Goal: Check status: Check status

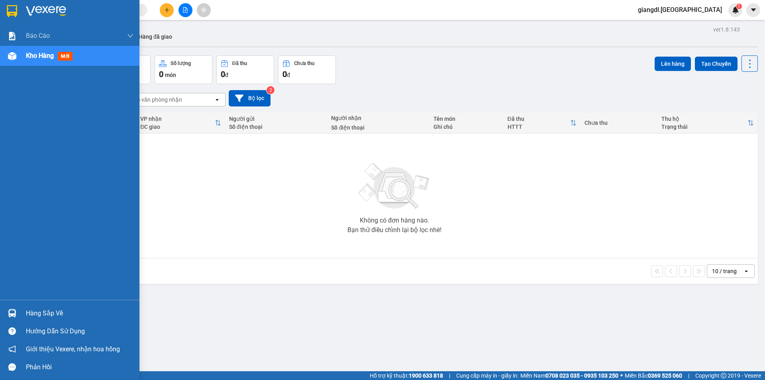
click at [53, 56] on span "Kho hàng" at bounding box center [40, 56] width 28 height 8
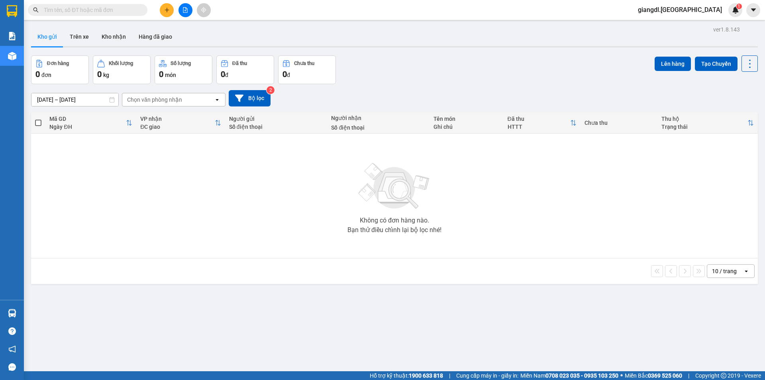
click at [92, 100] on input "[DATE] – [DATE]" at bounding box center [74, 99] width 87 height 13
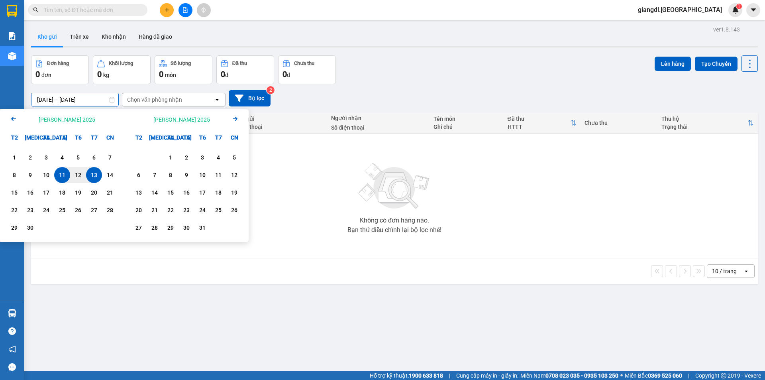
click at [95, 175] on div "13" at bounding box center [93, 175] width 11 height 10
click at [95, 172] on div "13" at bounding box center [93, 175] width 11 height 10
type input "[DATE] – [DATE]"
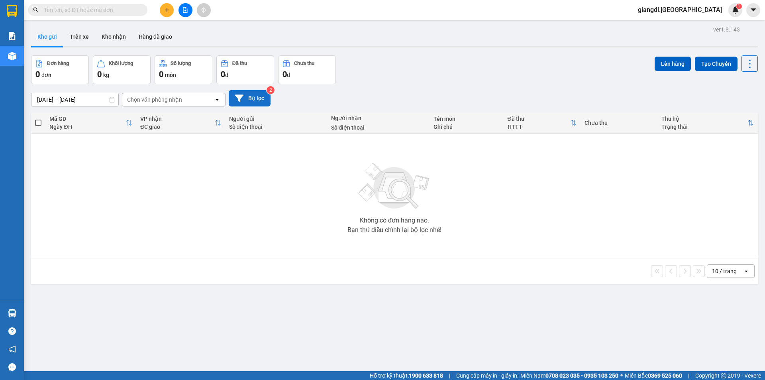
click at [251, 93] on button "Bộ lọc" at bounding box center [250, 98] width 42 height 16
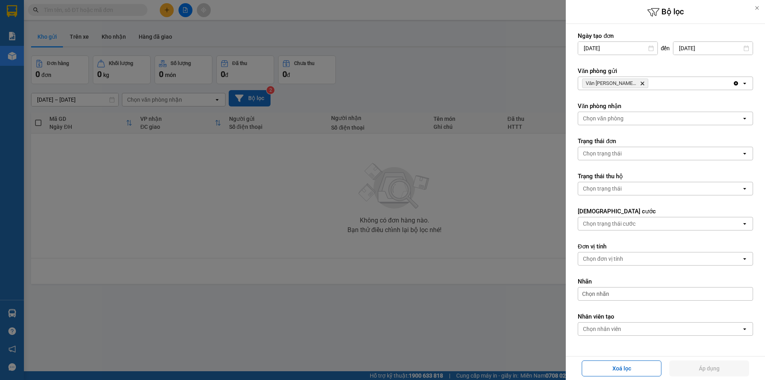
click at [251, 93] on div at bounding box center [382, 190] width 765 height 380
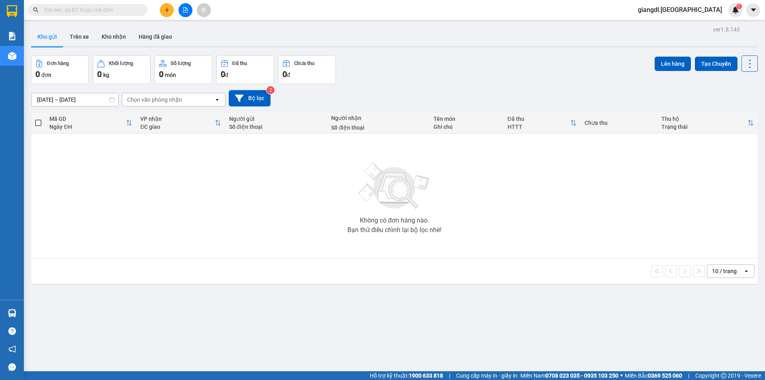
click at [78, 99] on input "[DATE] – [DATE]" at bounding box center [74, 99] width 87 height 13
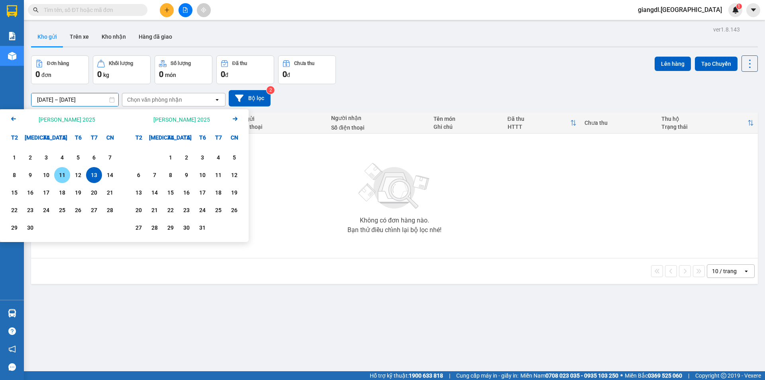
click at [65, 173] on div "11" at bounding box center [62, 175] width 11 height 10
click at [91, 173] on div "13" at bounding box center [93, 175] width 11 height 10
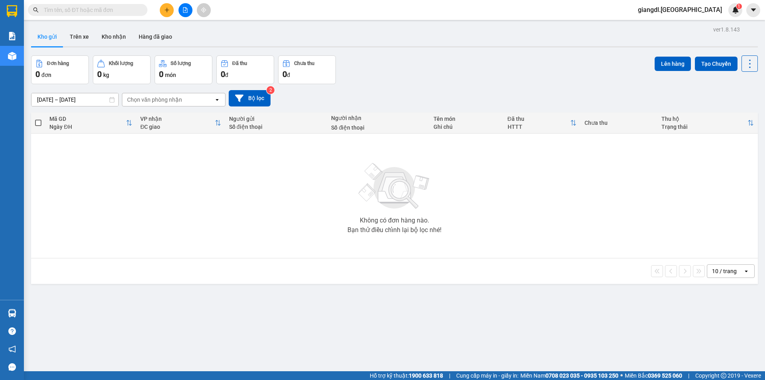
click at [85, 103] on input "[DATE] – [DATE]" at bounding box center [74, 99] width 87 height 13
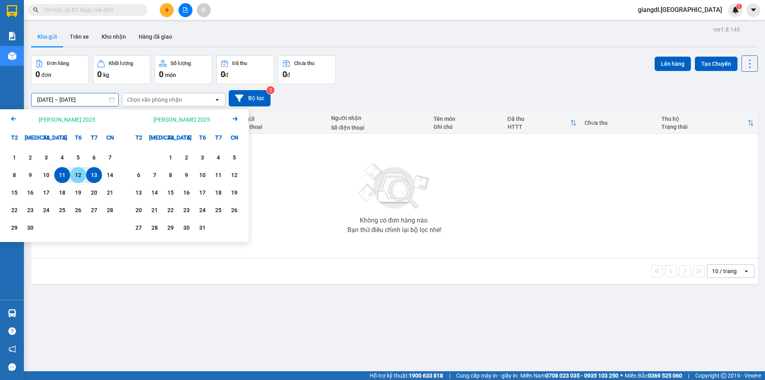
click at [81, 175] on div "12" at bounding box center [78, 175] width 11 height 10
click at [110, 177] on div "14" at bounding box center [109, 175] width 11 height 10
type input "12/09/2025 – 14/09/2025"
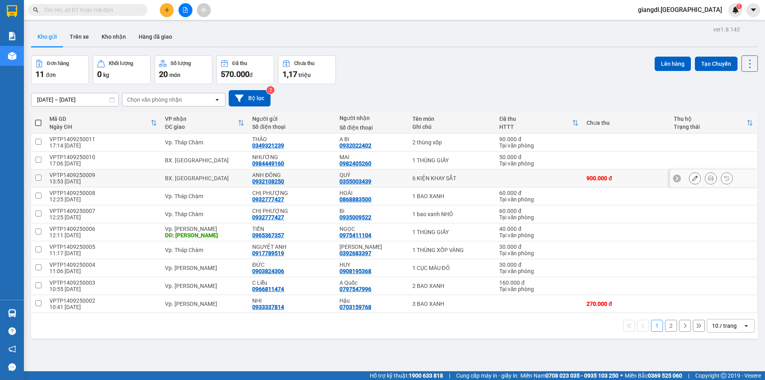
drag, startPoint x: 283, startPoint y: 173, endPoint x: 287, endPoint y: 174, distance: 4.2
click at [287, 174] on div "ANH ĐÔNG" at bounding box center [291, 175] width 79 height 6
checkbox input "true"
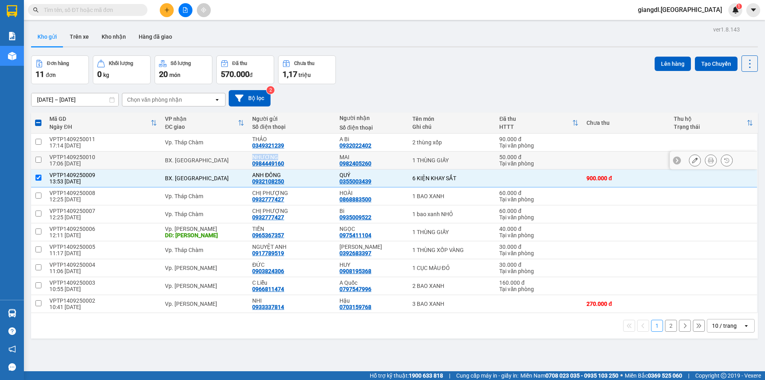
drag, startPoint x: 277, startPoint y: 154, endPoint x: 251, endPoint y: 154, distance: 26.3
click at [252, 154] on div "NHƯỜNG" at bounding box center [291, 157] width 79 height 6
checkbox input "true"
copy div "NHƯỜNG"
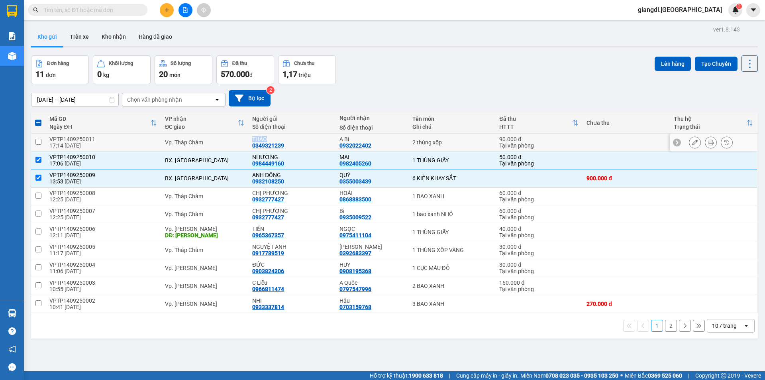
drag, startPoint x: 267, startPoint y: 137, endPoint x: 251, endPoint y: 138, distance: 16.4
click at [252, 138] on div "THẢO" at bounding box center [291, 139] width 79 height 6
checkbox input "true"
copy div "THẢO"
